Goal: Find specific page/section: Find specific page/section

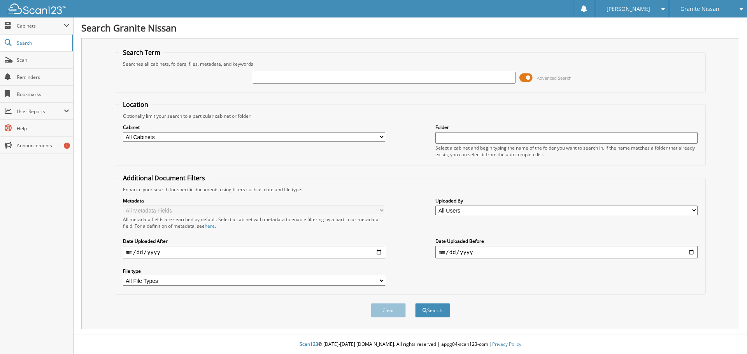
click at [309, 77] on input "text" at bounding box center [384, 78] width 262 height 12
type input "NA51422"
click at [415, 303] on button "Search" at bounding box center [432, 310] width 35 height 14
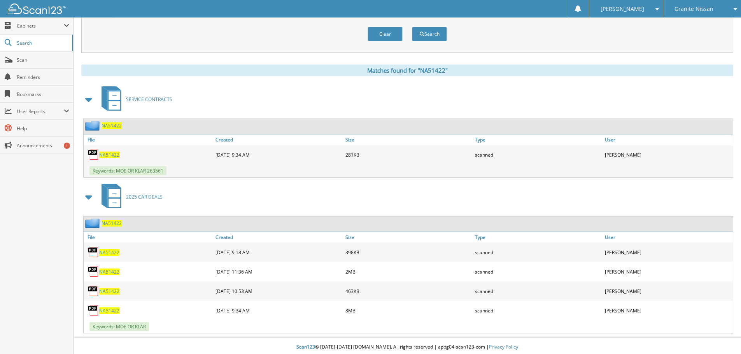
scroll to position [280, 0]
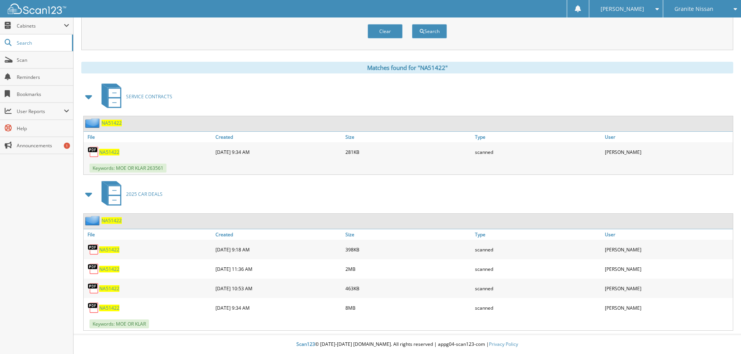
click at [114, 308] on span "NA51422" at bounding box center [109, 308] width 20 height 7
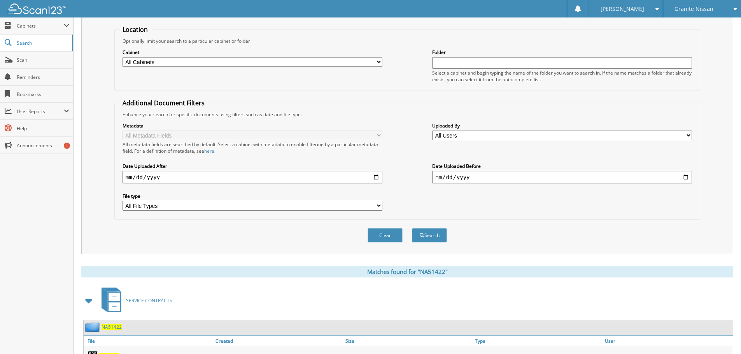
scroll to position [0, 0]
